Goal: Information Seeking & Learning: Stay updated

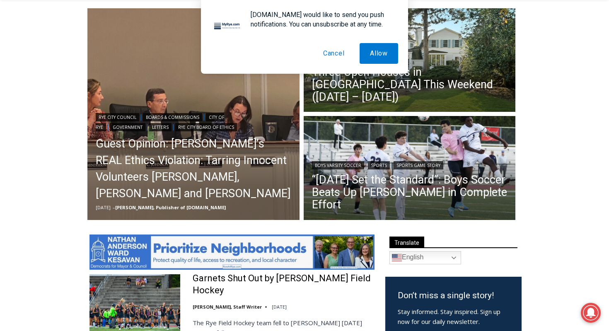
scroll to position [224, 0]
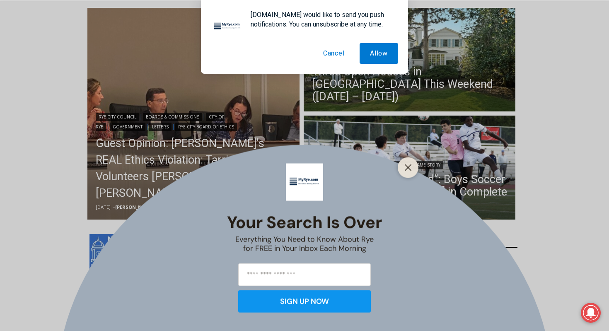
click at [331, 55] on button "Cancel" at bounding box center [334, 53] width 42 height 21
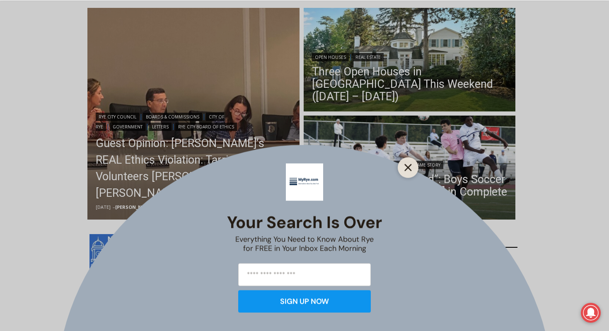
click at [405, 168] on icon "Close" at bounding box center [407, 167] width 7 height 7
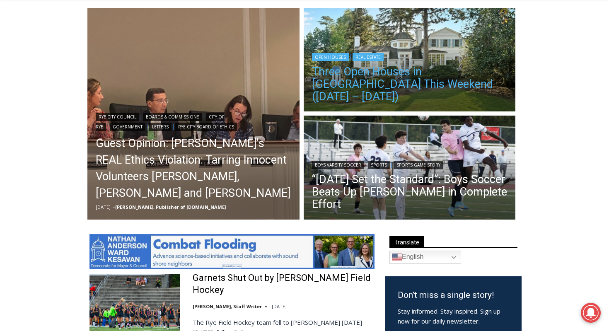
click at [358, 97] on link "Three Open Houses in [GEOGRAPHIC_DATA] This Weekend ([DATE] – [DATE])" at bounding box center [409, 83] width 195 height 37
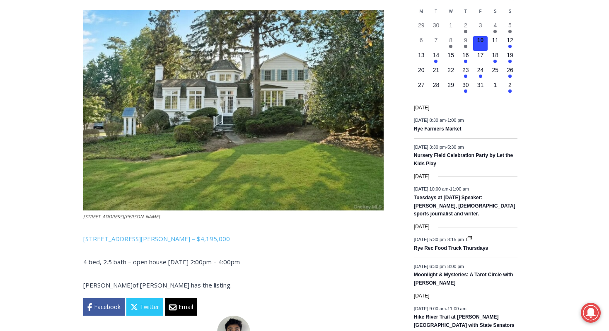
scroll to position [1066, 0]
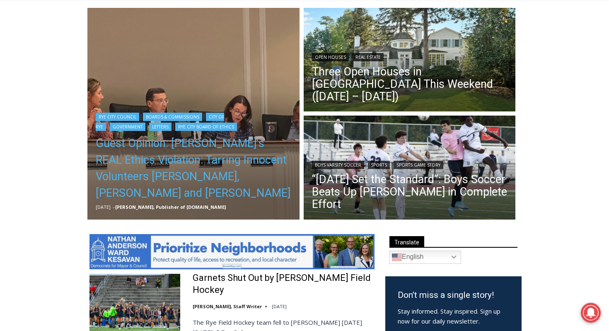
click at [130, 152] on link "Guest Opinion: [PERSON_NAME]’s REAL Ethics Violation: Tarring Innocent Voluntee…" at bounding box center [193, 168] width 195 height 66
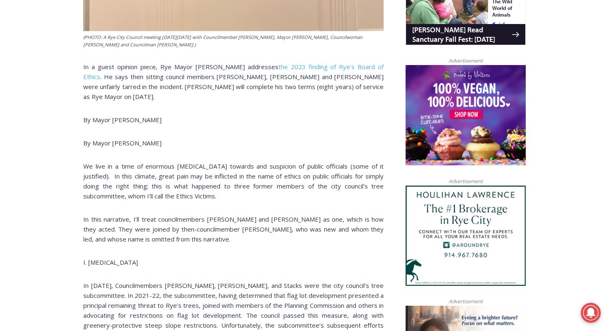
scroll to position [607, 0]
